Goal: Navigation & Orientation: Find specific page/section

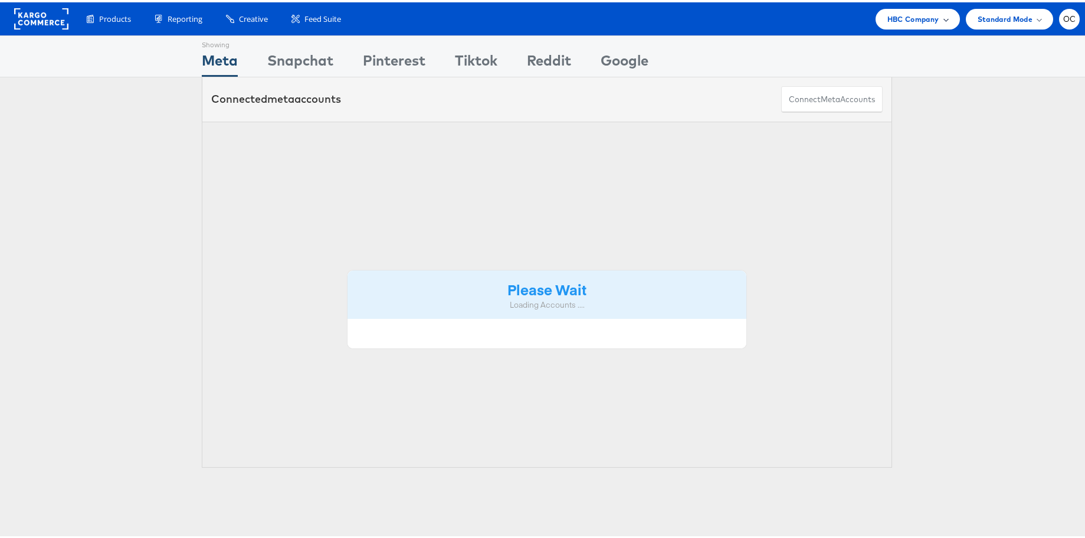
click at [876, 21] on div "HBC Company" at bounding box center [918, 16] width 84 height 21
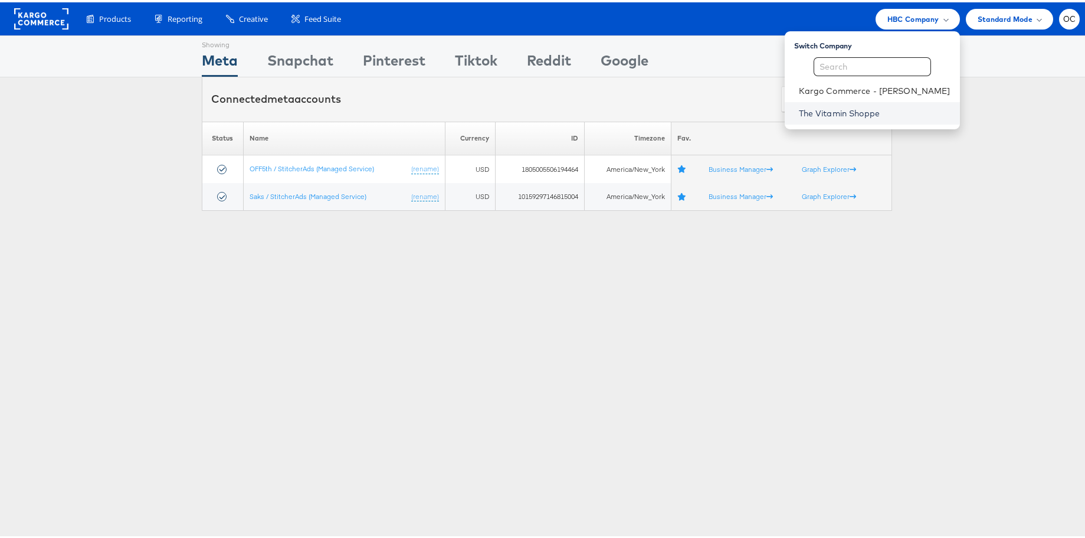
click at [853, 111] on link "The Vitamin Shoppe" at bounding box center [875, 111] width 152 height 12
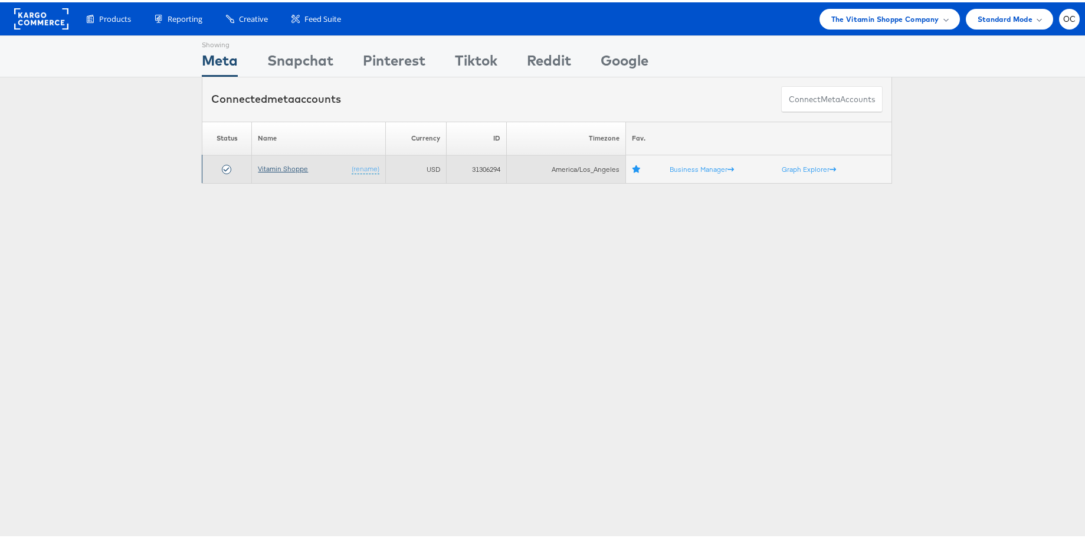
click at [296, 168] on link "Vitamin Shoppe" at bounding box center [283, 166] width 50 height 9
